Goal: Transaction & Acquisition: Purchase product/service

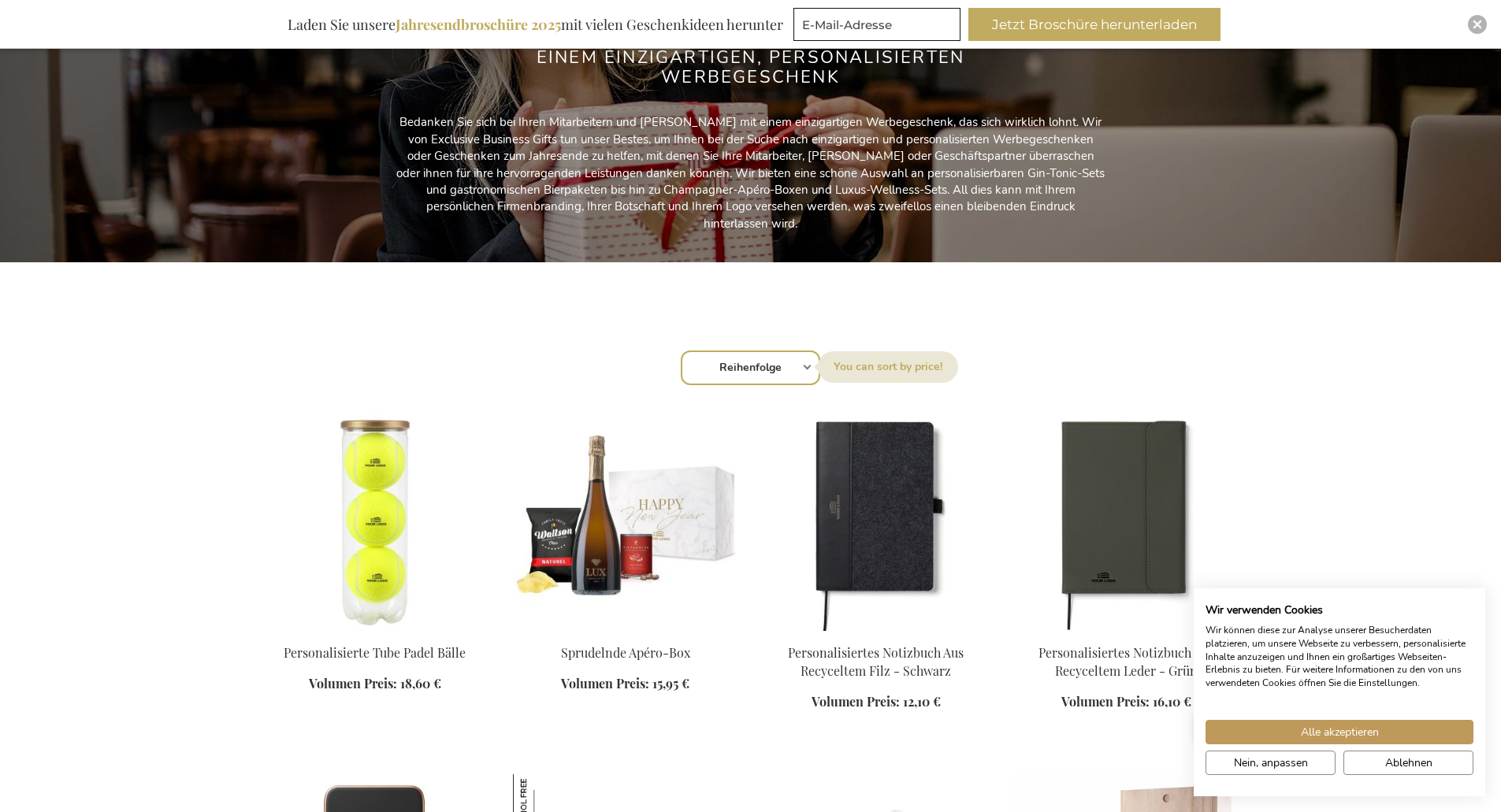
scroll to position [237, 0]
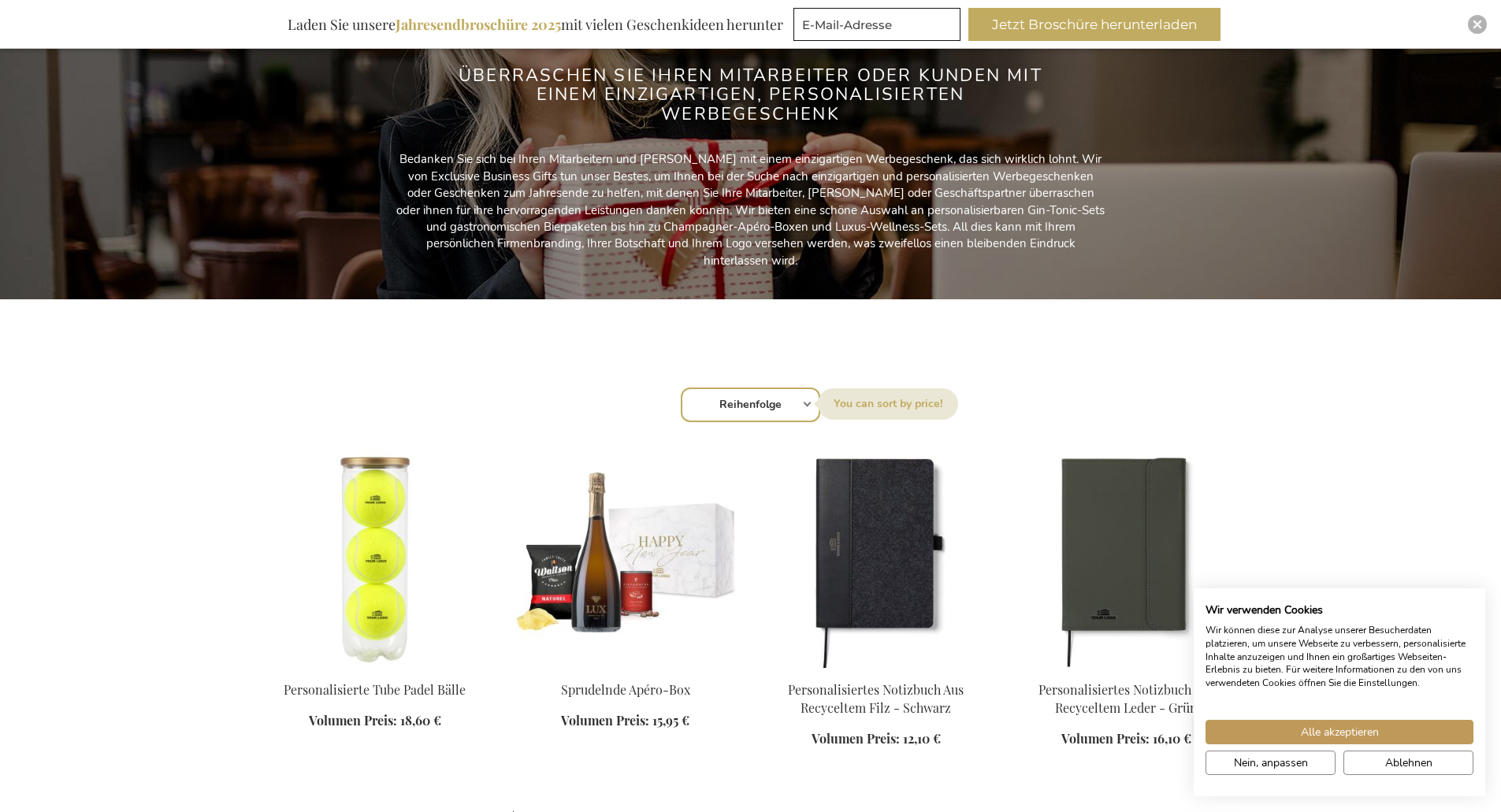
click at [732, 403] on select "Reihenfolge Best Sellers Am meisten angesehen [GEOGRAPHIC_DATA] Biggest Saving …" at bounding box center [751, 405] width 140 height 34
select select "price_asc"
click at [681, 388] on select "Reihenfolge Best Sellers Am meisten angesehen [GEOGRAPHIC_DATA] Biggest Saving …" at bounding box center [751, 405] width 140 height 34
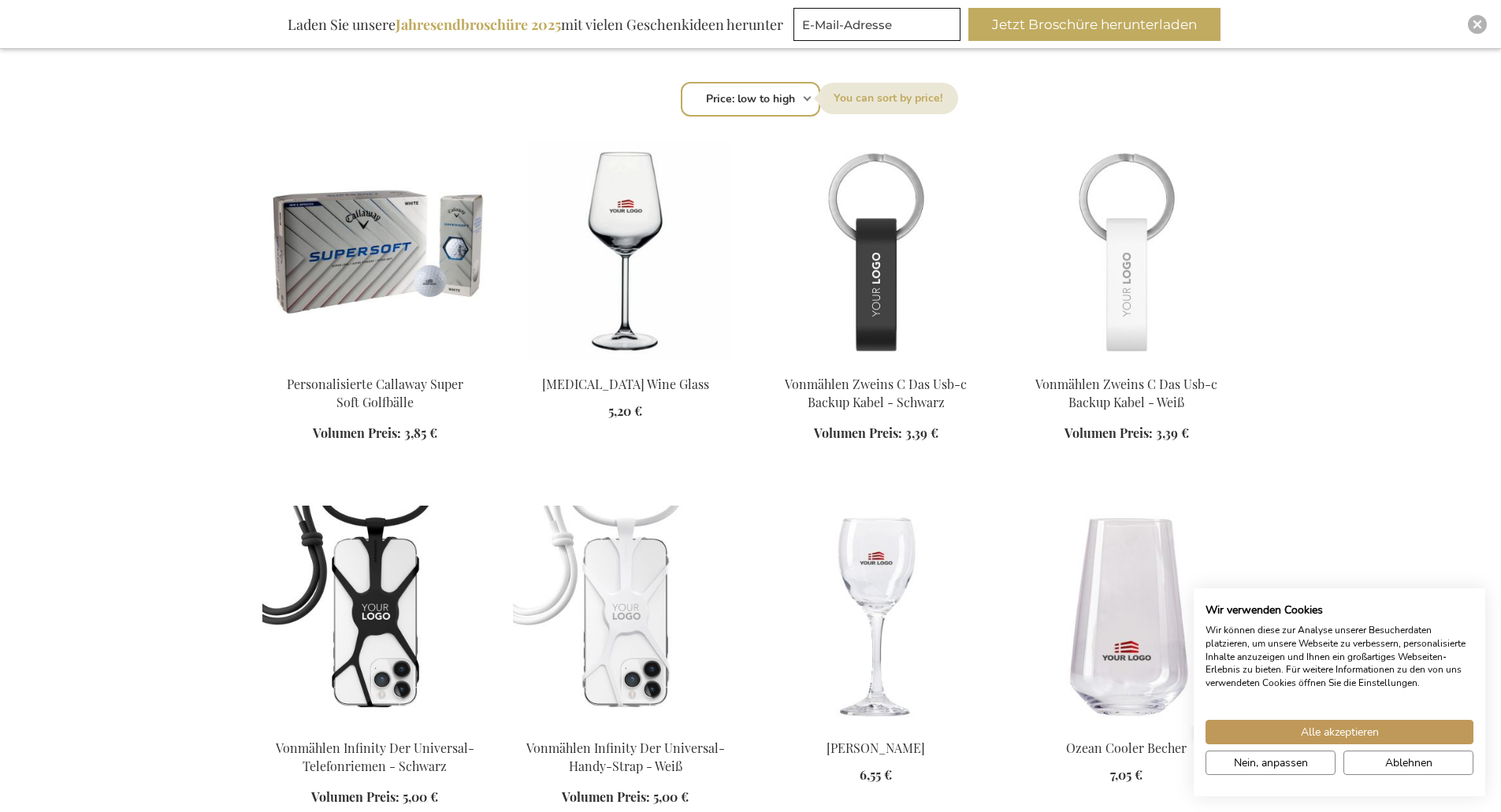
scroll to position [552, 0]
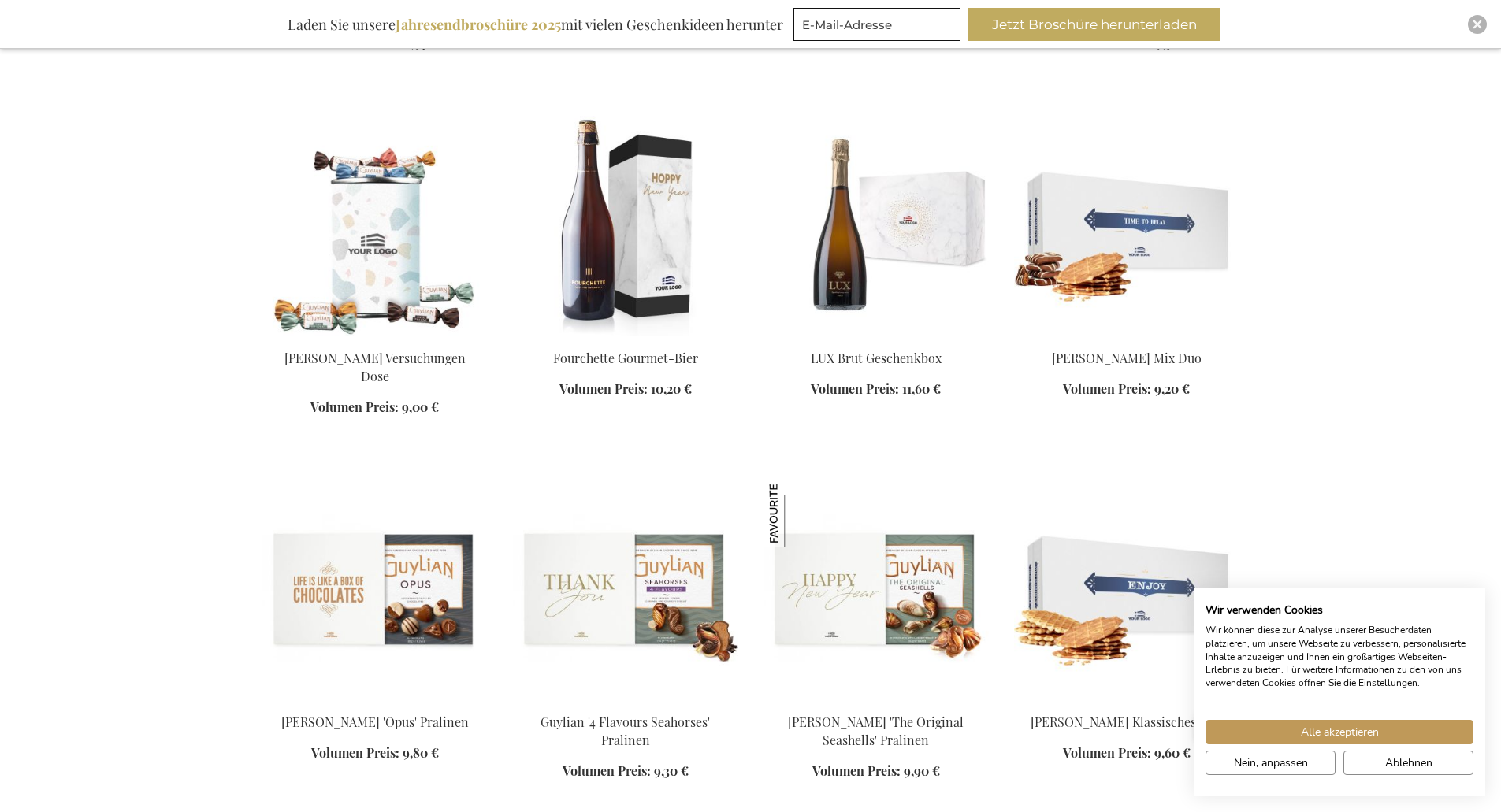
scroll to position [3388, 0]
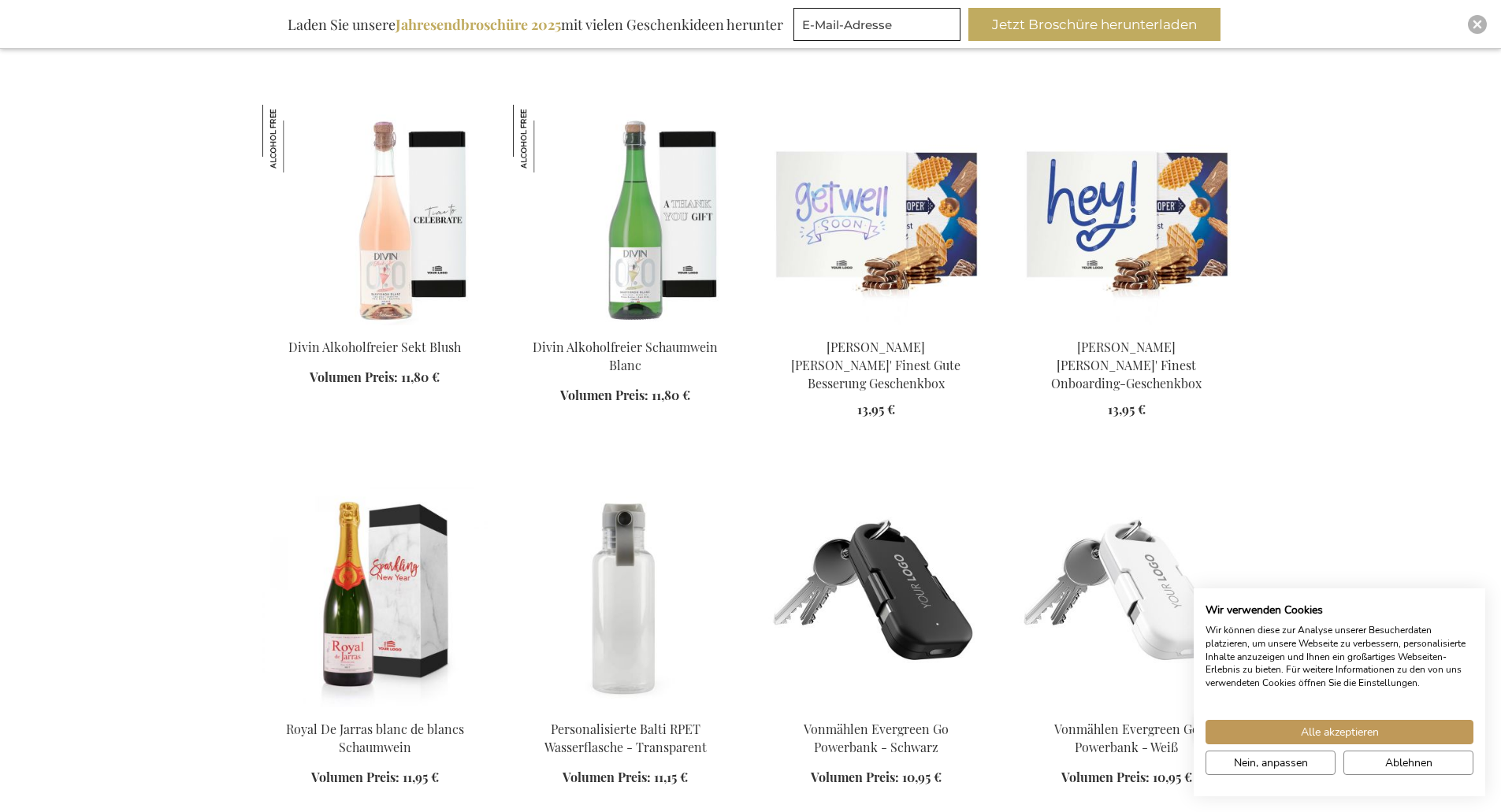
scroll to position [4648, 0]
